Goal: Information Seeking & Learning: Find specific fact

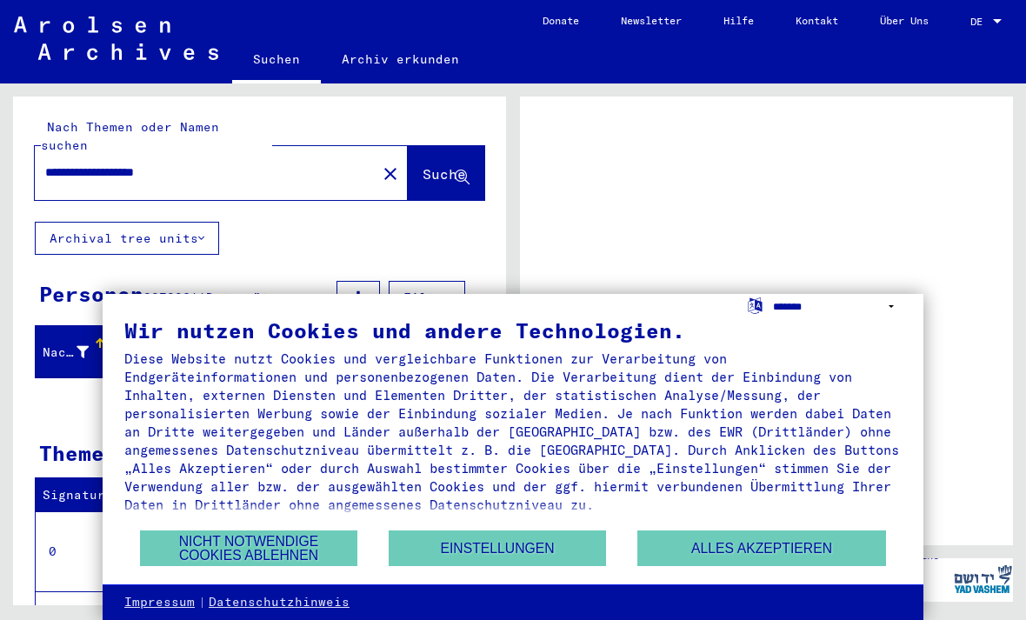
click at [895, 308] on select "**********" at bounding box center [837, 306] width 129 height 25
select select "*****"
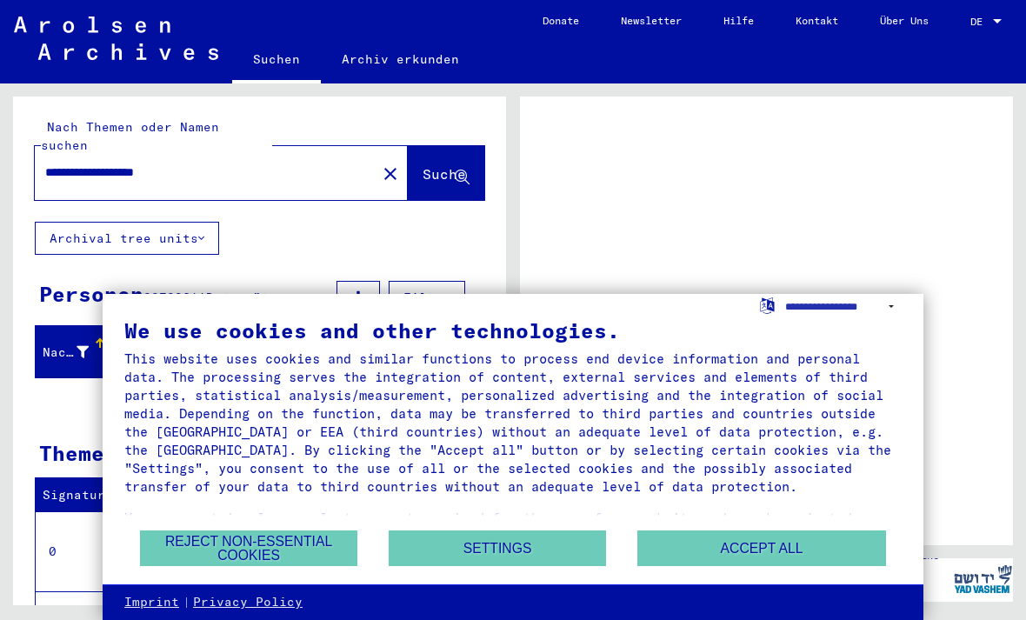
click at [797, 559] on button "Accept all" at bounding box center [761, 548] width 249 height 36
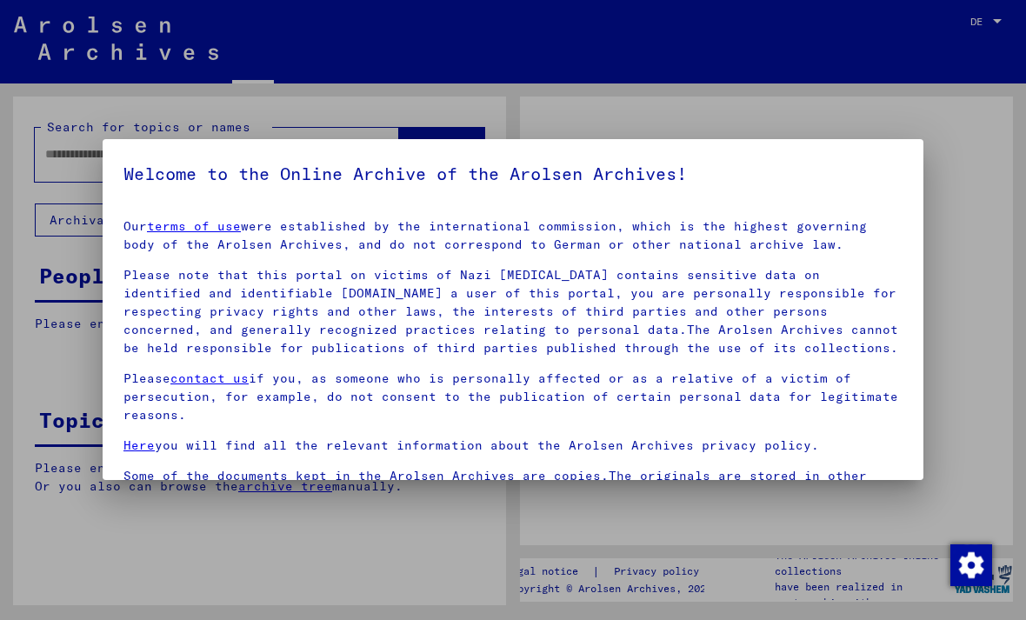
type input "**********"
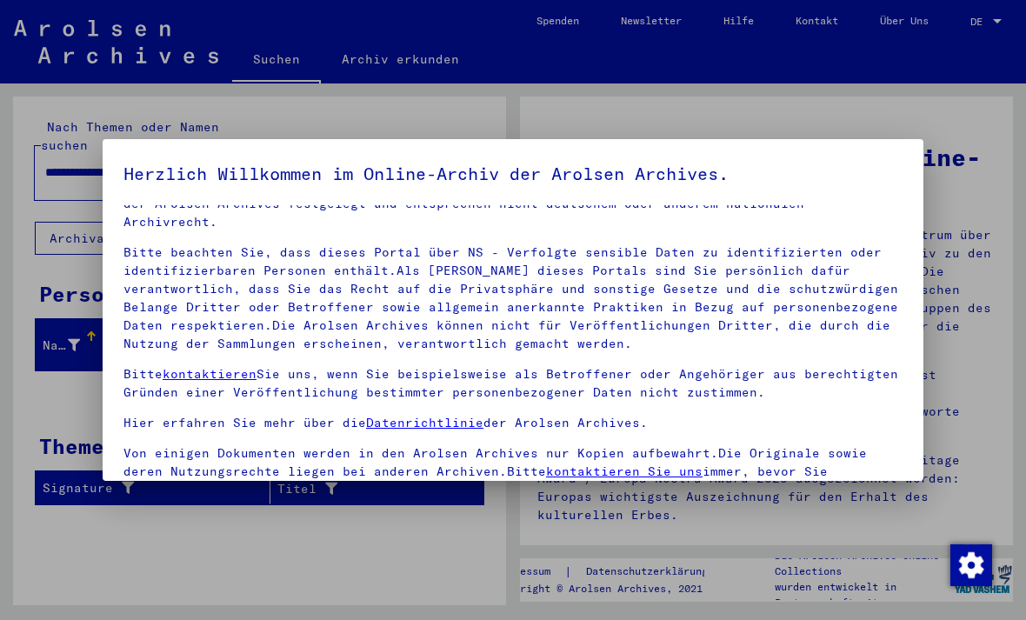
scroll to position [37, 0]
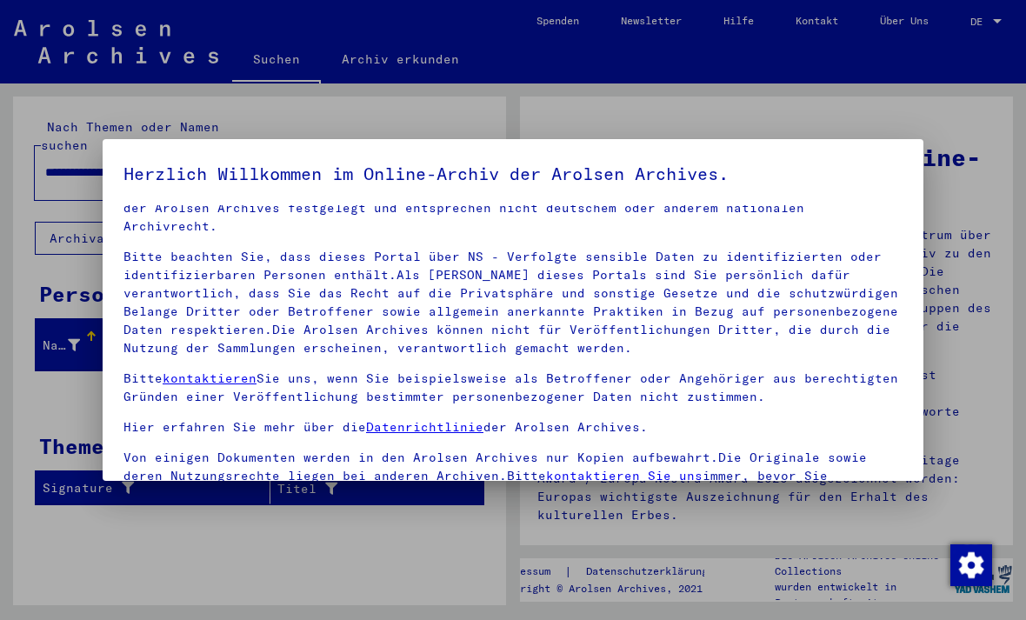
click at [434, 558] on div at bounding box center [513, 310] width 1026 height 620
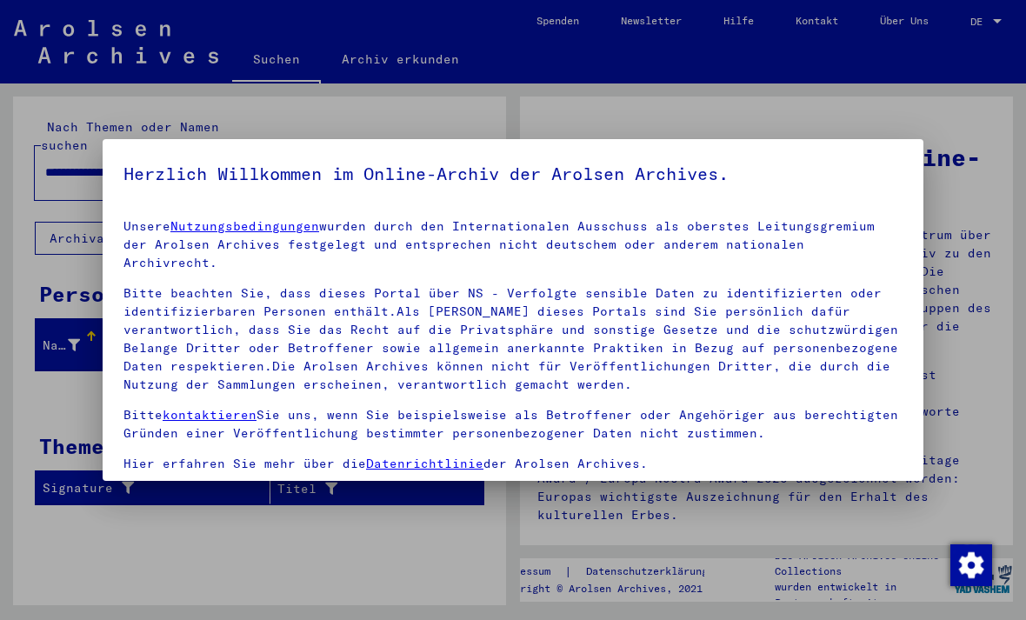
click at [869, 106] on div at bounding box center [513, 310] width 1026 height 620
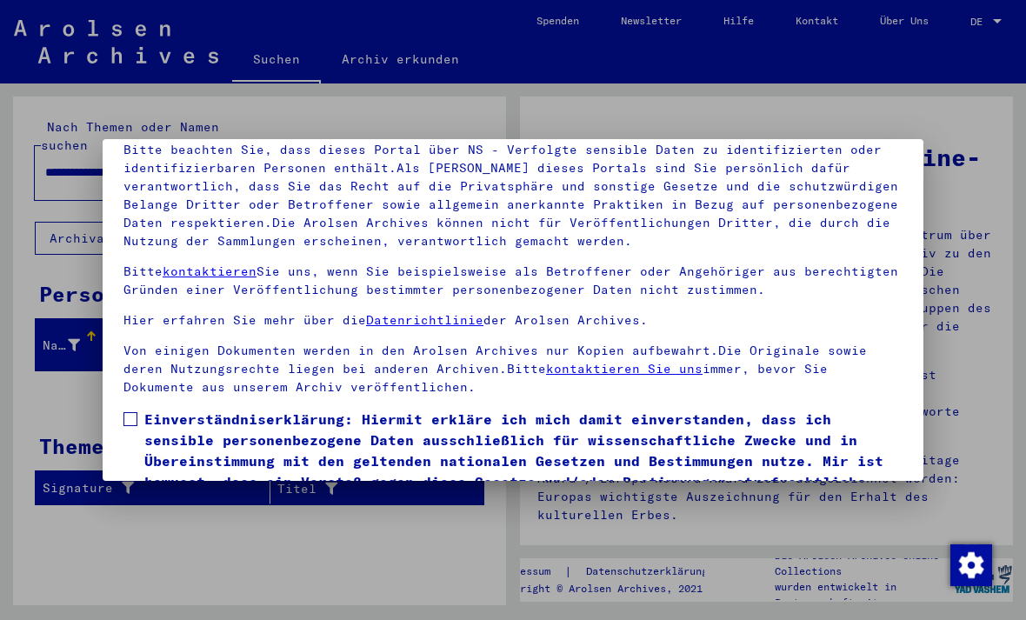
scroll to position [110, 0]
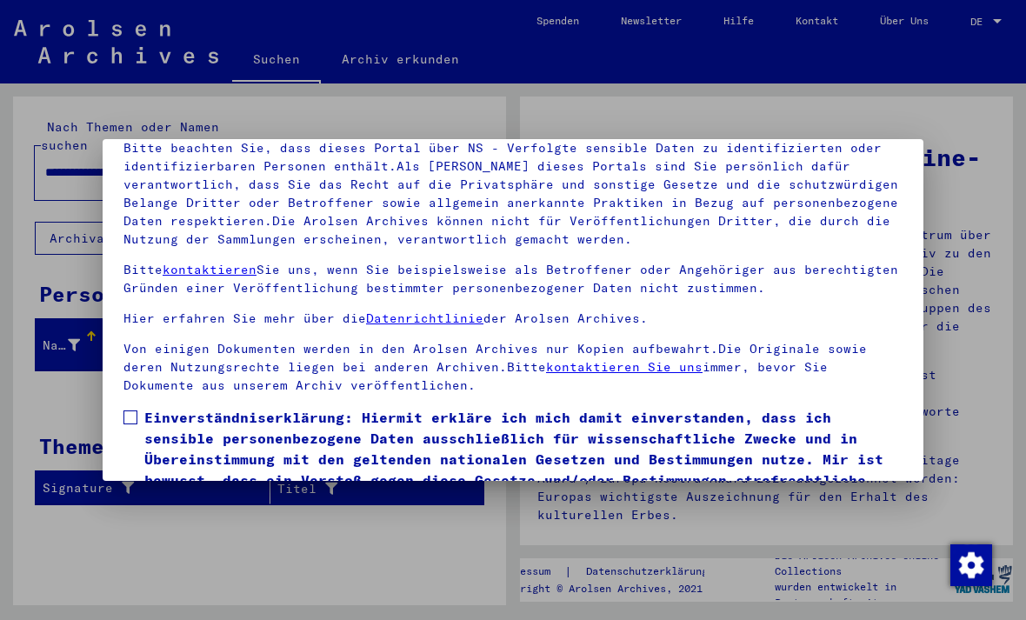
click at [132, 410] on span at bounding box center [130, 417] width 14 height 14
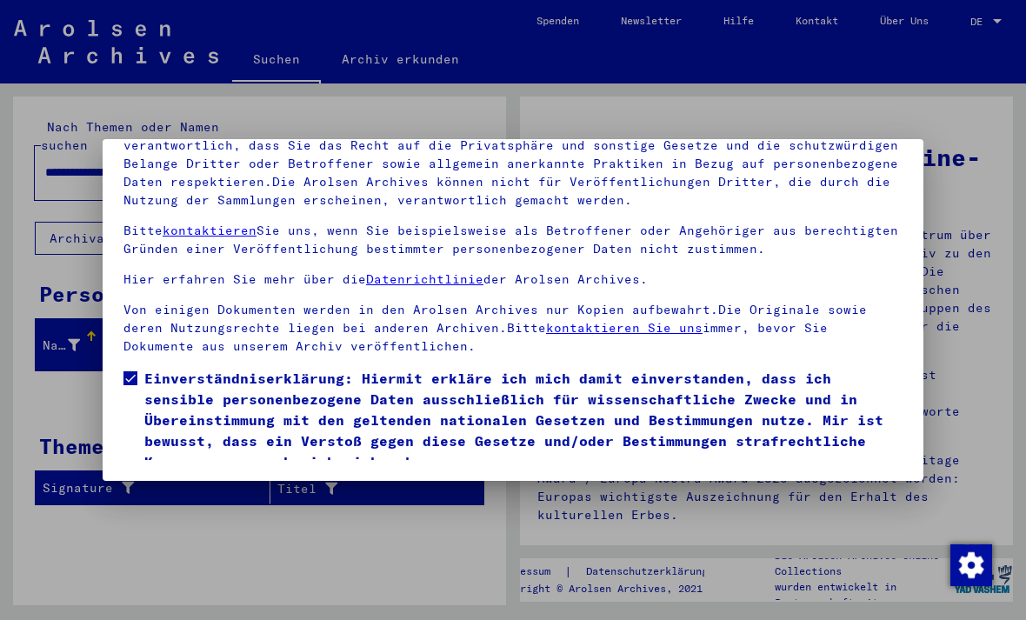
scroll to position [185, 0]
click at [179, 481] on button "Ich stimme zu" at bounding box center [188, 497] width 131 height 33
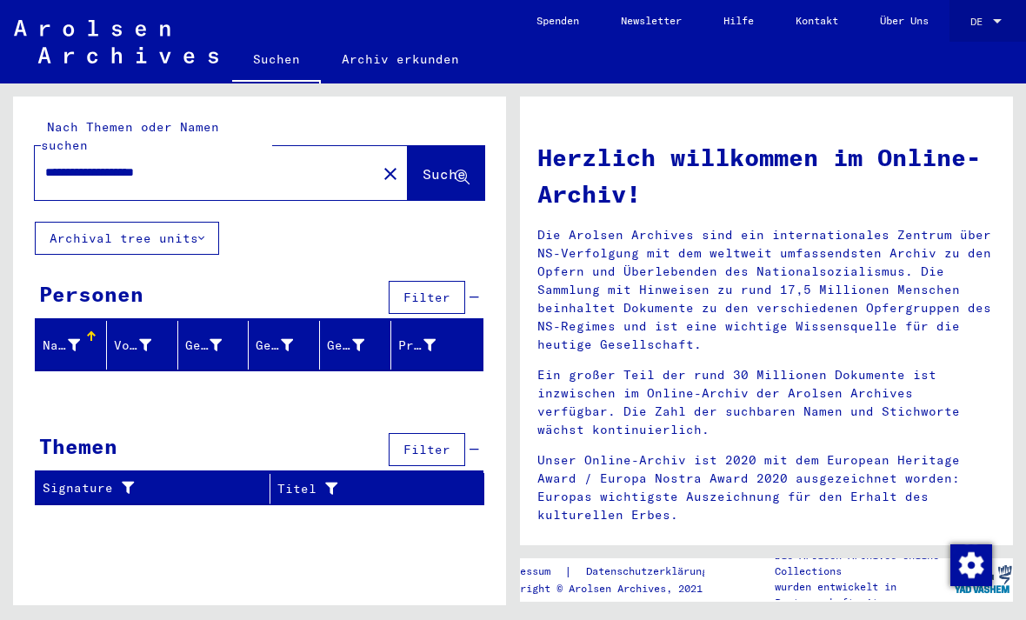
click at [985, 25] on span "DE" at bounding box center [979, 22] width 19 height 12
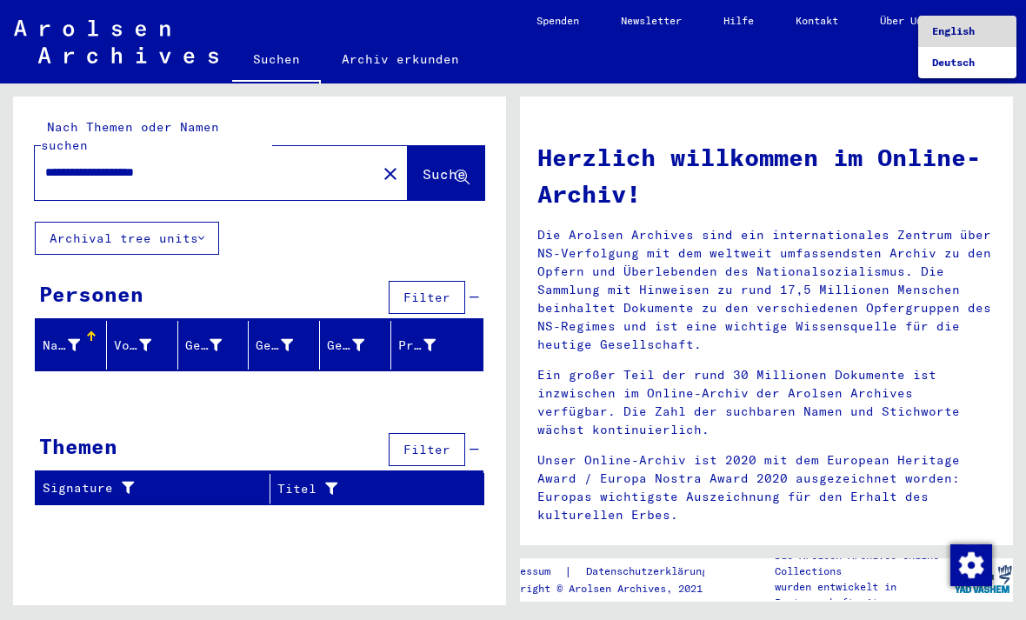
click at [965, 36] on span "English" at bounding box center [953, 30] width 43 height 13
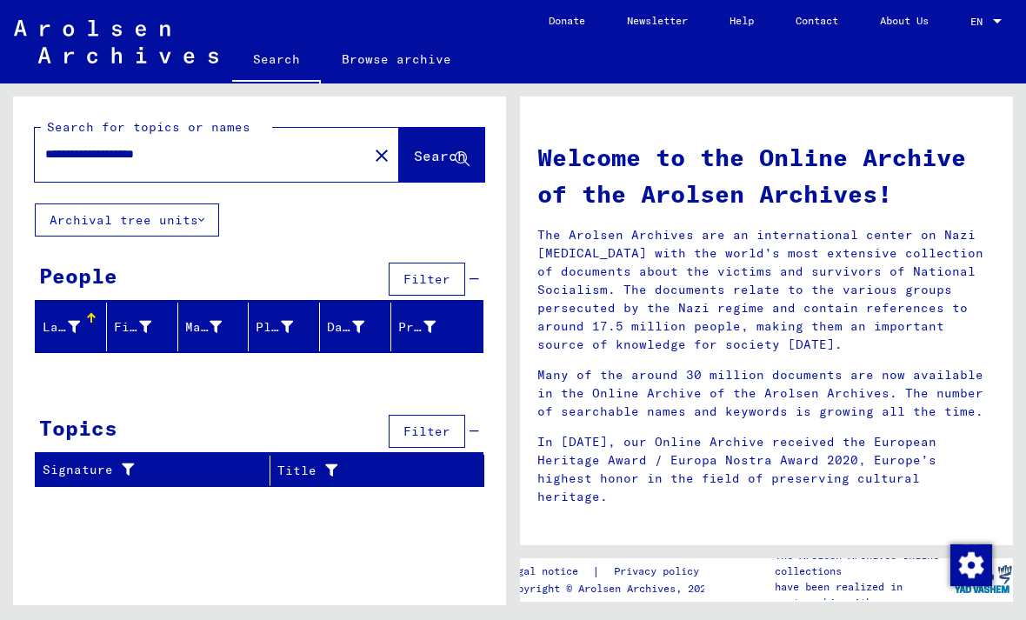
scroll to position [41, 0]
click at [423, 147] on span "Search" at bounding box center [440, 155] width 52 height 17
click at [414, 156] on span "Search" at bounding box center [440, 155] width 52 height 17
click at [371, 153] on mat-icon "close" at bounding box center [381, 155] width 21 height 21
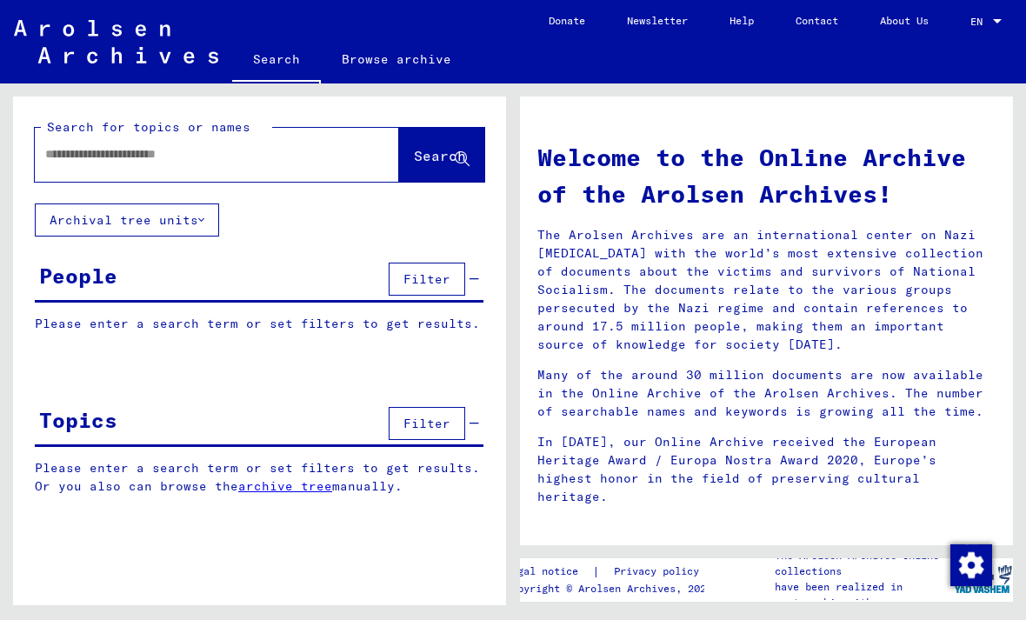
click at [316, 147] on input "text" at bounding box center [196, 154] width 302 height 18
type input "********"
click at [422, 163] on span "Search" at bounding box center [440, 155] width 52 height 17
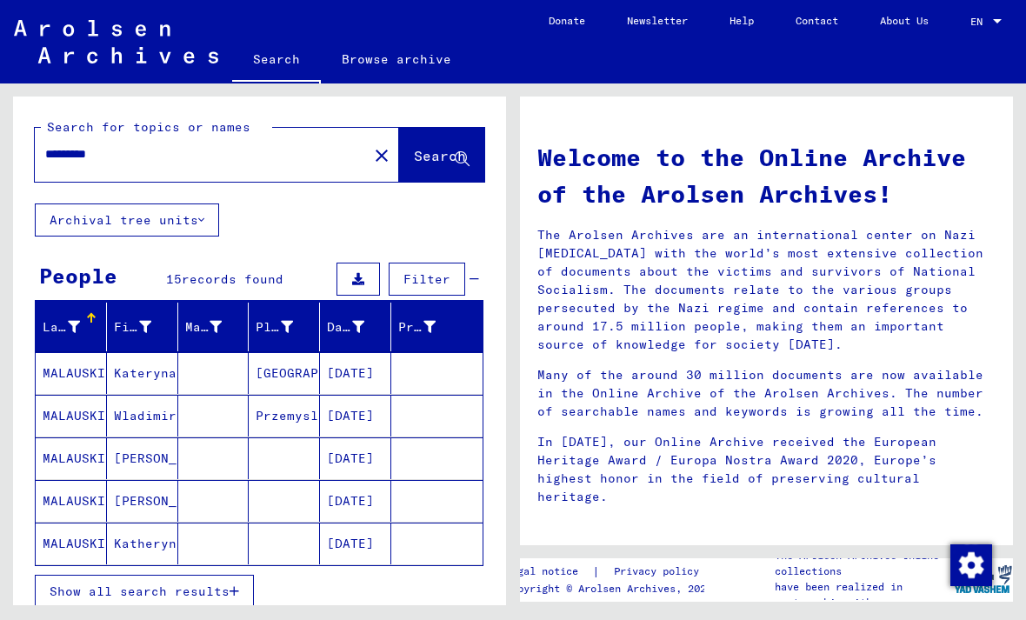
click at [239, 589] on icon "button" at bounding box center [235, 591] width 10 height 12
click at [376, 331] on div "Date of Birth" at bounding box center [358, 327] width 63 height 28
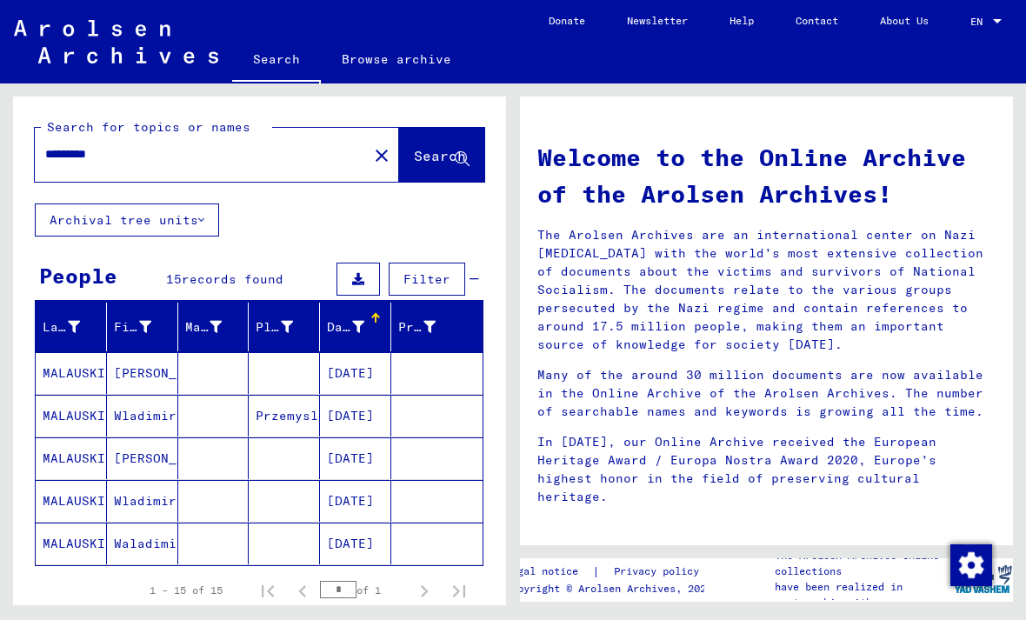
click at [381, 317] on div at bounding box center [375, 318] width 10 height 10
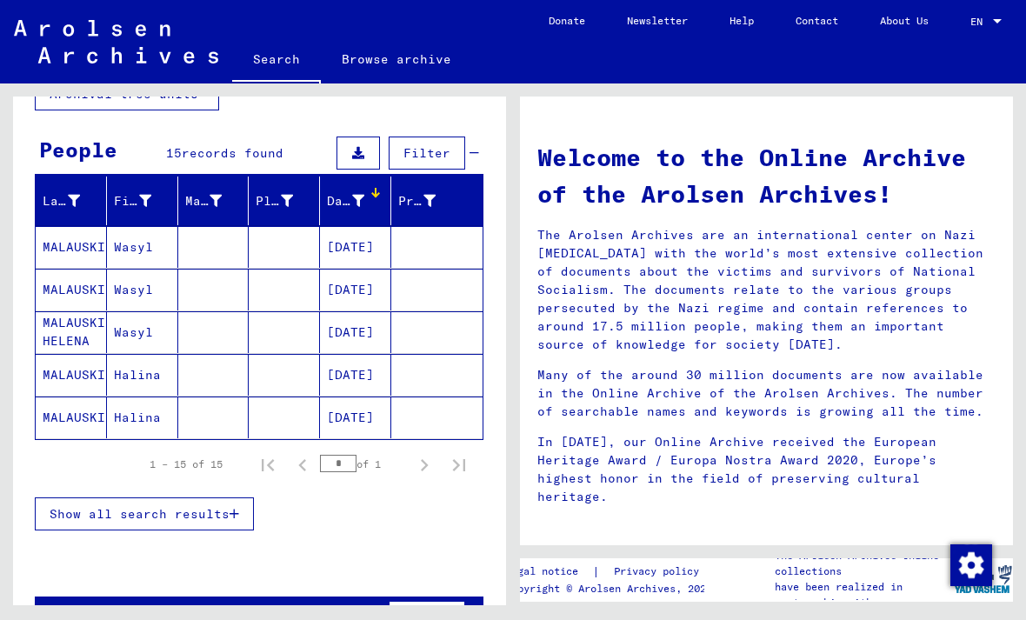
scroll to position [125, 0]
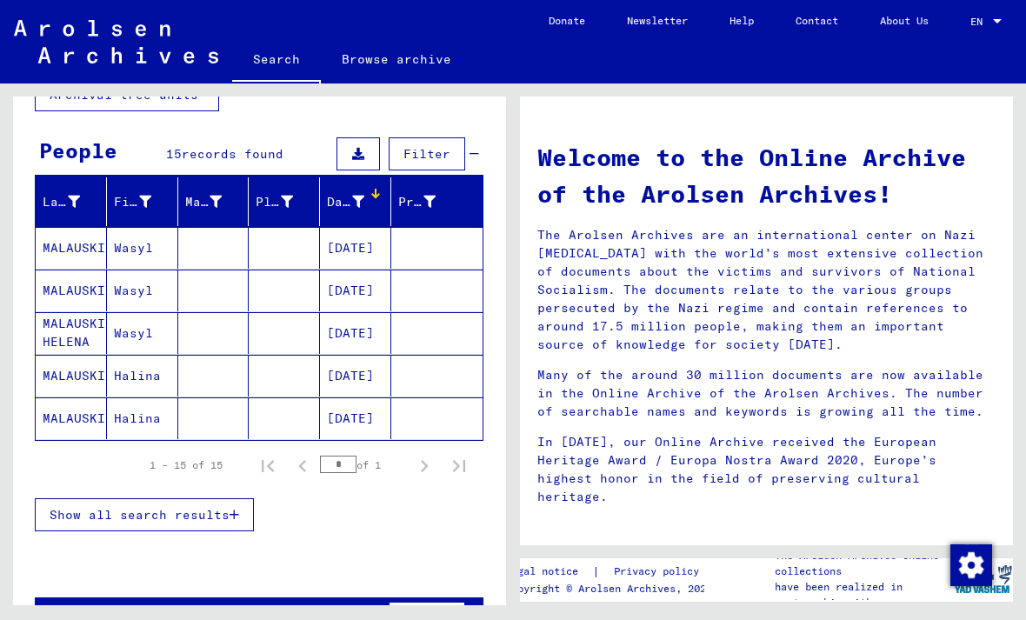
click at [226, 519] on span "Show all search results" at bounding box center [140, 515] width 180 height 16
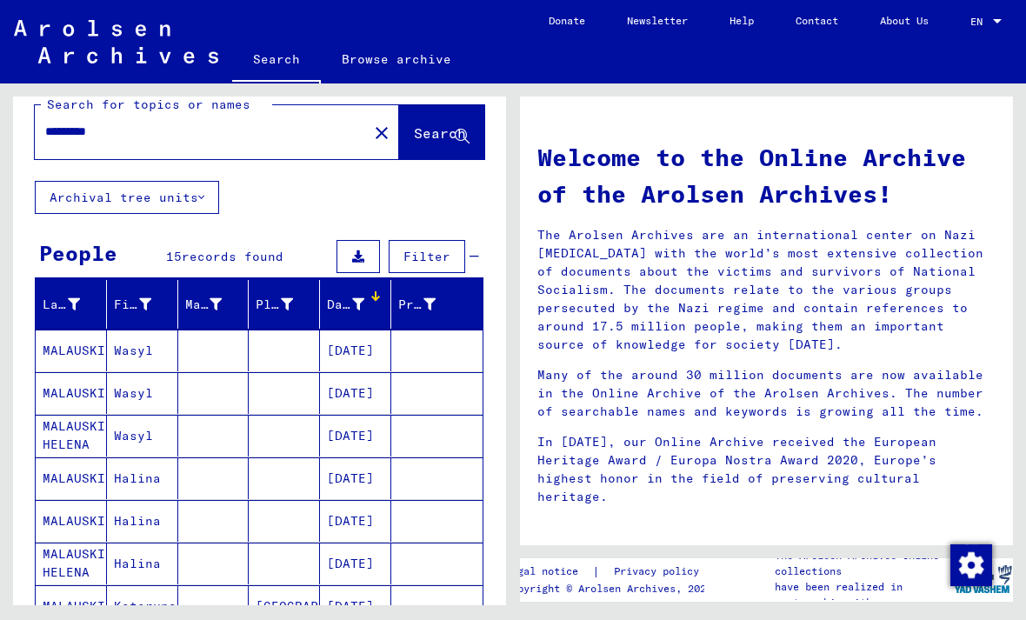
scroll to position [24, 0]
